Goal: Information Seeking & Learning: Learn about a topic

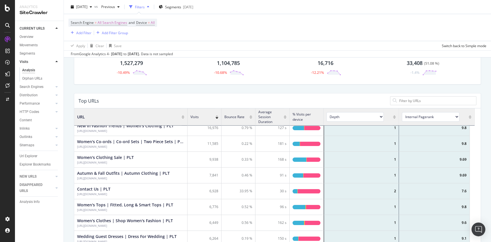
scroll to position [56, 0]
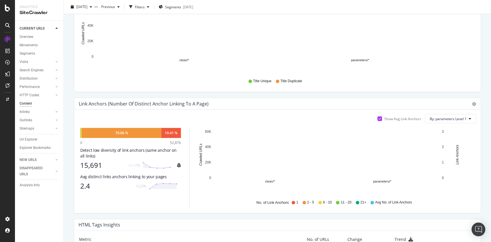
scroll to position [363, 0]
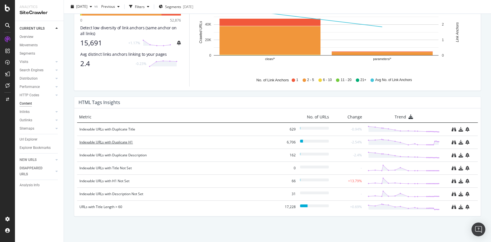
click at [120, 140] on div "Indexable URLs with Duplicate H1" at bounding box center [178, 143] width 198 height 6
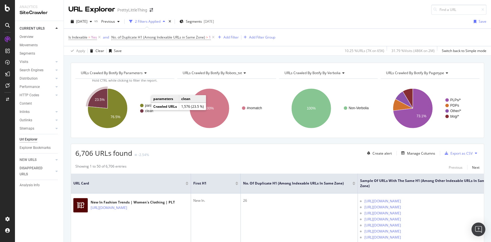
click at [147, 111] on text "clean" at bounding box center [149, 111] width 8 height 4
